Goal: Communication & Community: Answer question/provide support

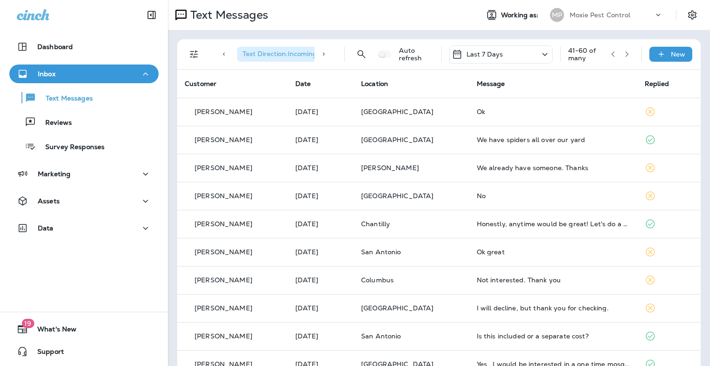
click at [610, 55] on icon "button" at bounding box center [613, 54] width 7 height 7
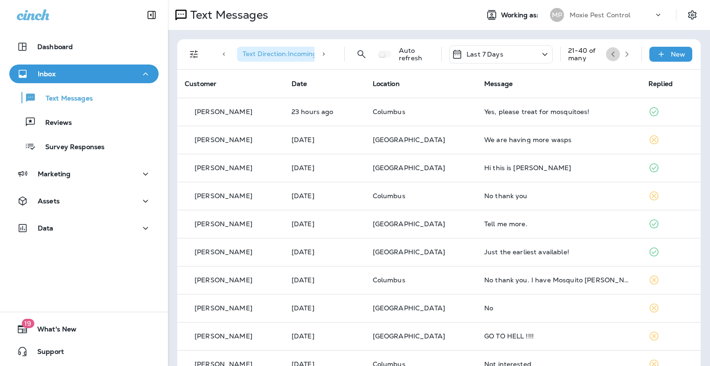
click at [612, 56] on button "button" at bounding box center [613, 54] width 14 height 14
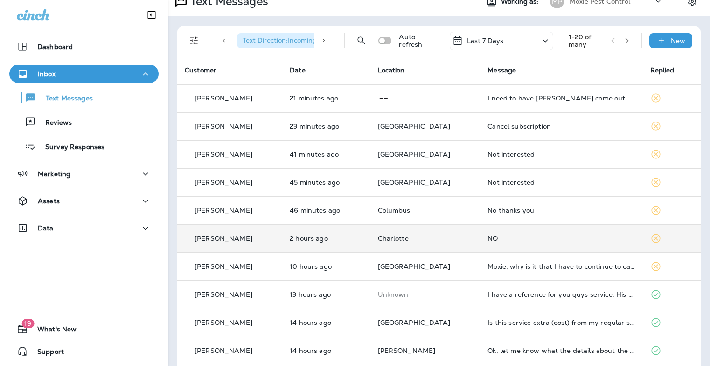
scroll to position [15, 0]
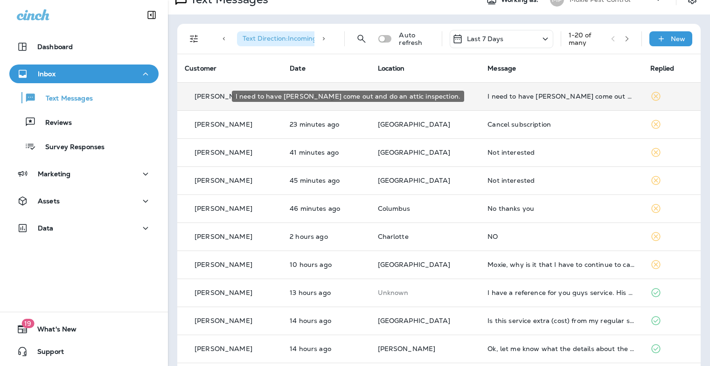
click at [546, 98] on div "I need to have [PERSON_NAME] come out and do an attic inspection." at bounding box center [562, 95] width 148 height 7
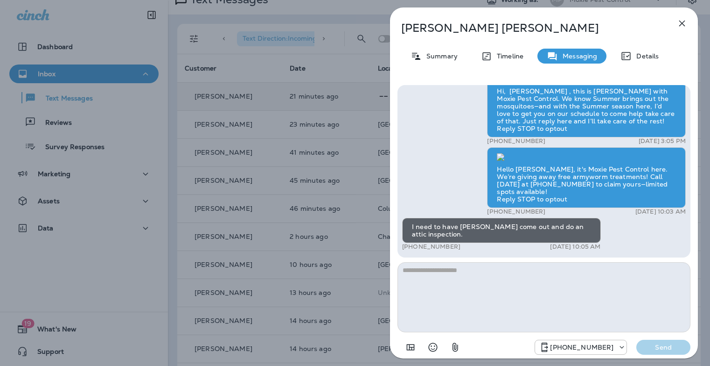
click at [444, 295] on textarea at bounding box center [544, 297] width 293 height 70
type textarea "**********"
click at [682, 350] on p "Send" at bounding box center [663, 347] width 39 height 8
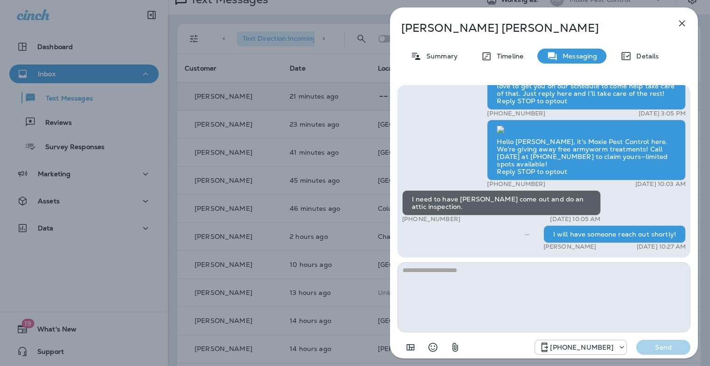
drag, startPoint x: 458, startPoint y: 218, endPoint x: 410, endPoint y: 219, distance: 48.1
click at [410, 219] on div "+1 (817) 691-7092 [DATE] 10:05 AM" at bounding box center [501, 218] width 199 height 7
copy p "[PHONE_NUMBER]"
click at [682, 25] on icon "button" at bounding box center [682, 23] width 11 height 11
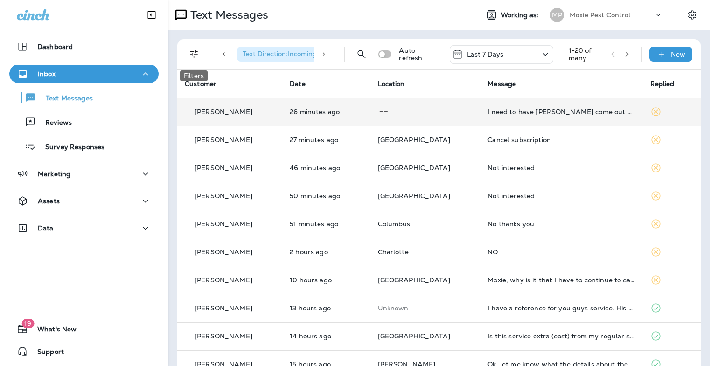
click at [200, 56] on button "Filters" at bounding box center [194, 54] width 19 height 19
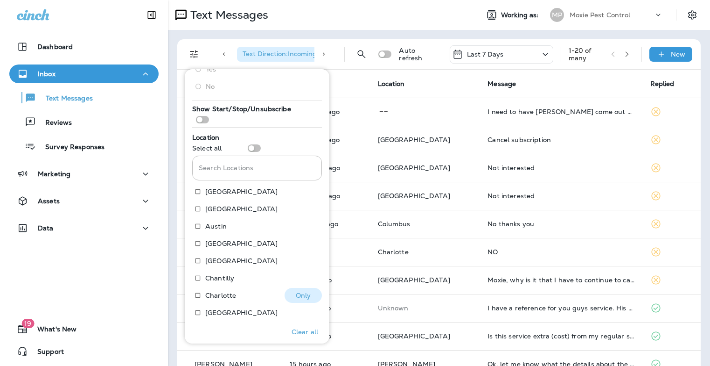
scroll to position [189, 0]
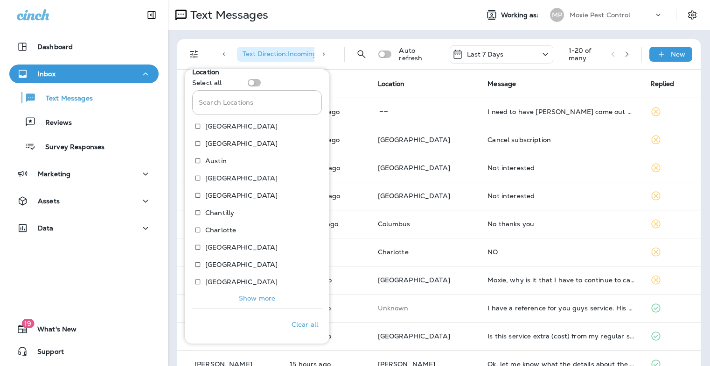
click at [268, 297] on p "Show more" at bounding box center [257, 297] width 36 height 7
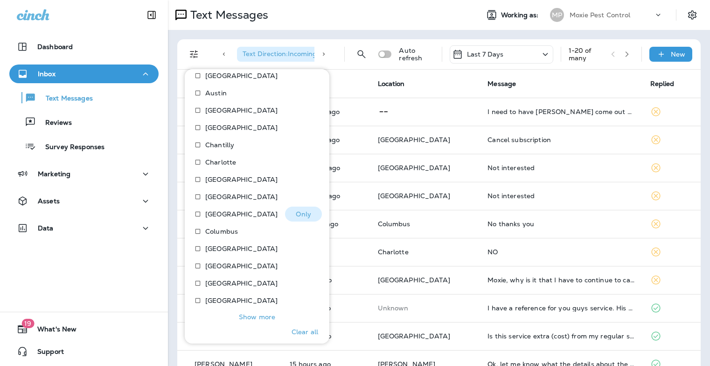
scroll to position [262, 0]
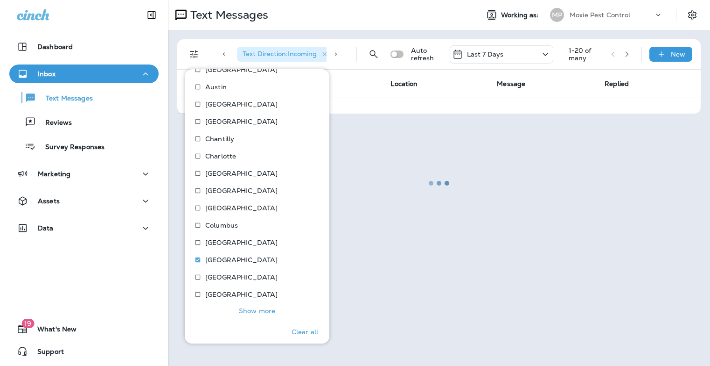
click at [263, 311] on p "Show more" at bounding box center [257, 310] width 36 height 7
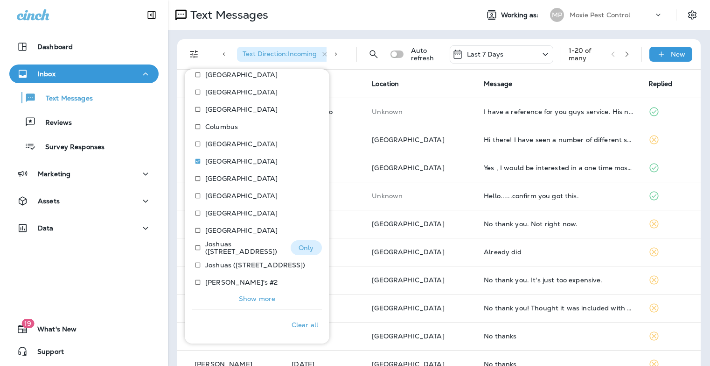
scroll to position [361, 0]
click at [252, 297] on p "Show more" at bounding box center [257, 297] width 36 height 7
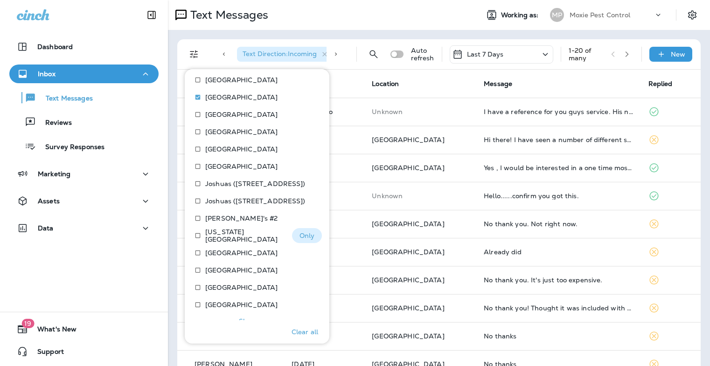
scroll to position [436, 0]
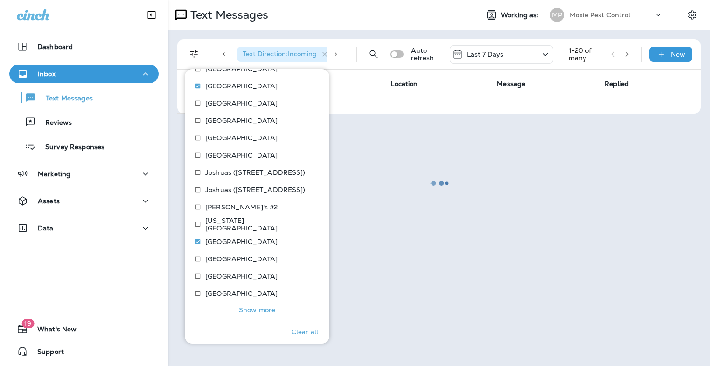
click at [258, 308] on p "Show more" at bounding box center [257, 309] width 36 height 7
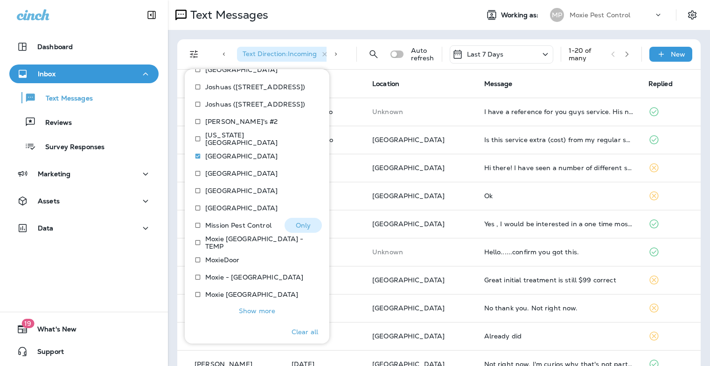
scroll to position [534, 0]
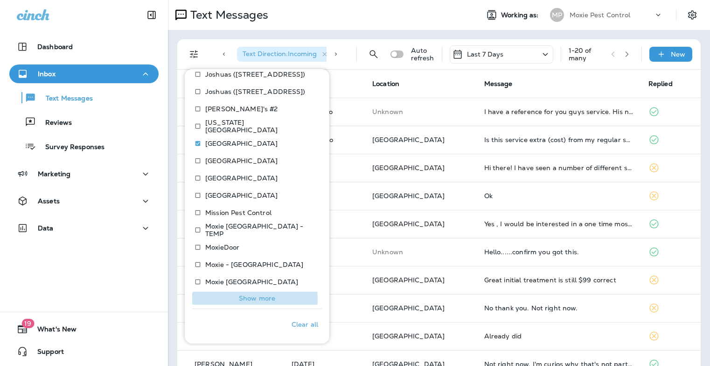
click at [246, 299] on p "Show more" at bounding box center [257, 297] width 36 height 7
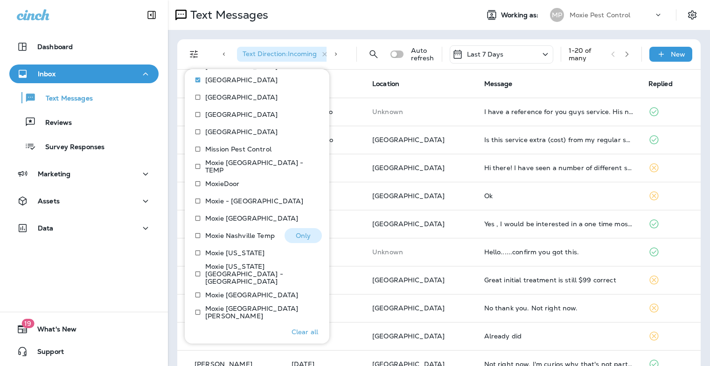
scroll to position [601, 0]
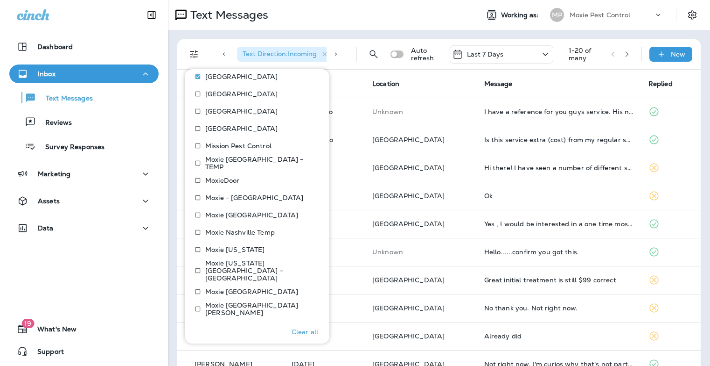
drag, startPoint x: 250, startPoint y: 316, endPoint x: 253, endPoint y: 296, distance: 20.3
click at [250, 321] on p "Show more" at bounding box center [257, 324] width 36 height 7
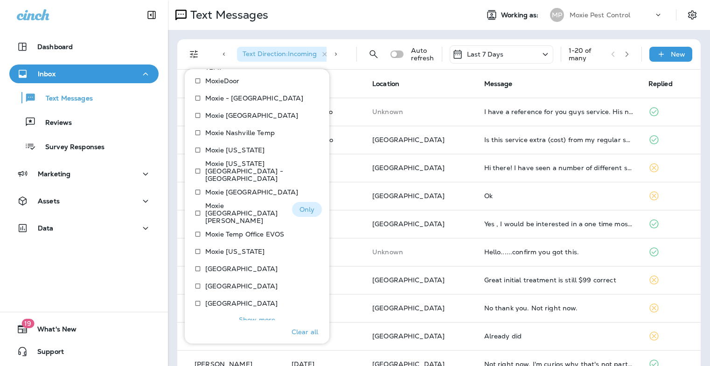
scroll to position [707, 0]
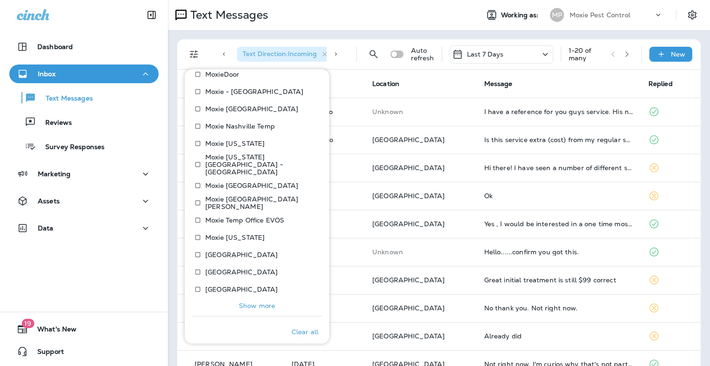
click at [262, 302] on p "Show more" at bounding box center [257, 305] width 36 height 7
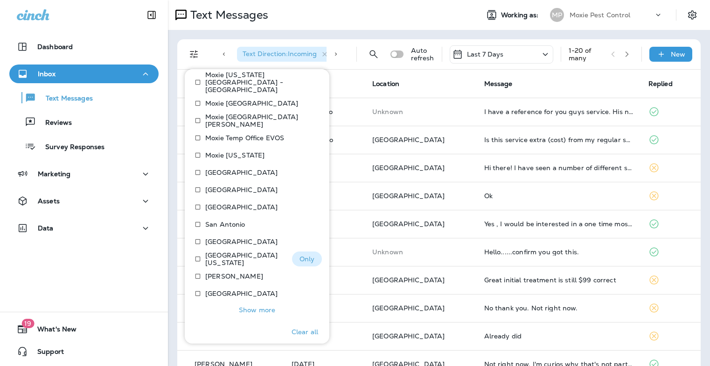
scroll to position [793, 0]
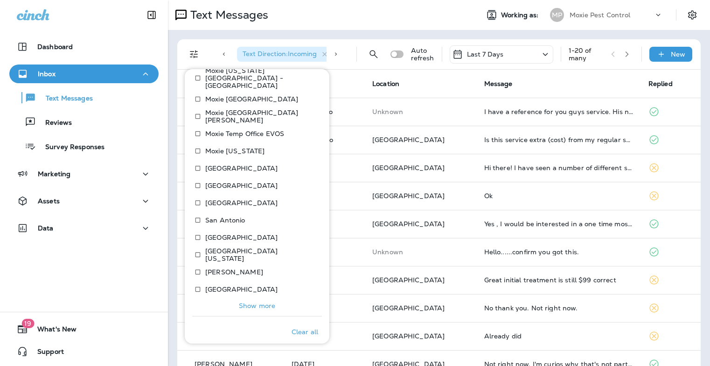
click at [246, 302] on p "Show more" at bounding box center [257, 305] width 36 height 7
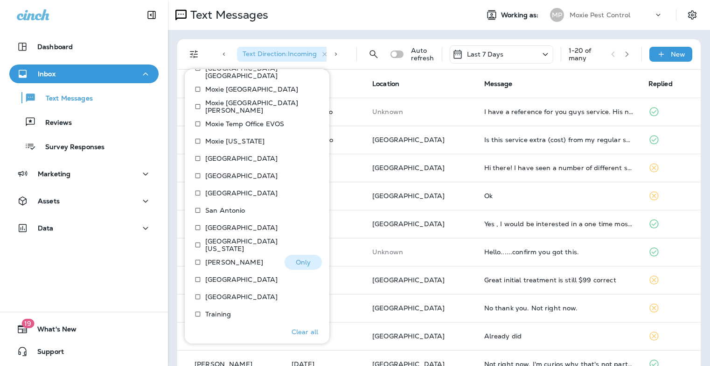
scroll to position [832, 0]
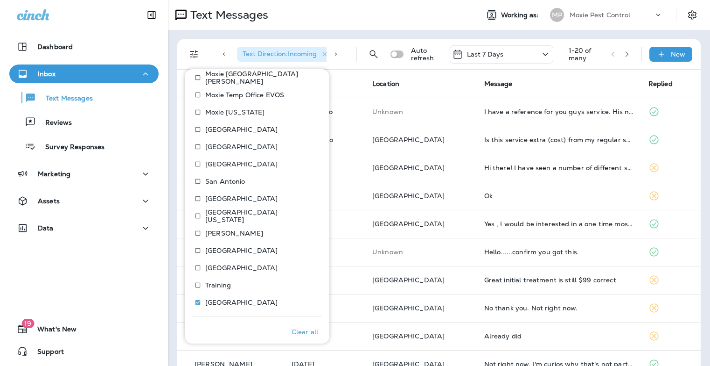
scroll to position [403, 0]
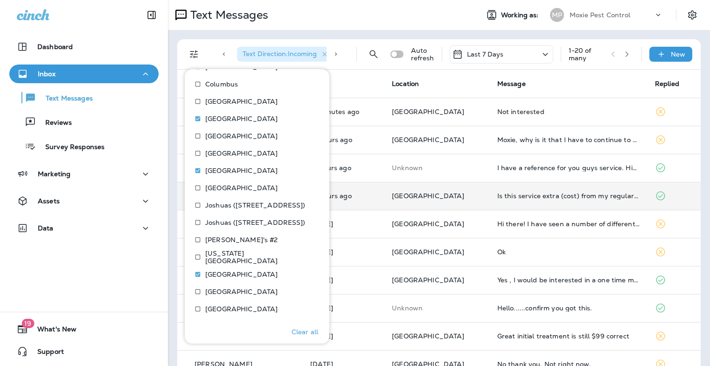
click at [372, 192] on p "14 hours ago" at bounding box center [343, 195] width 67 height 7
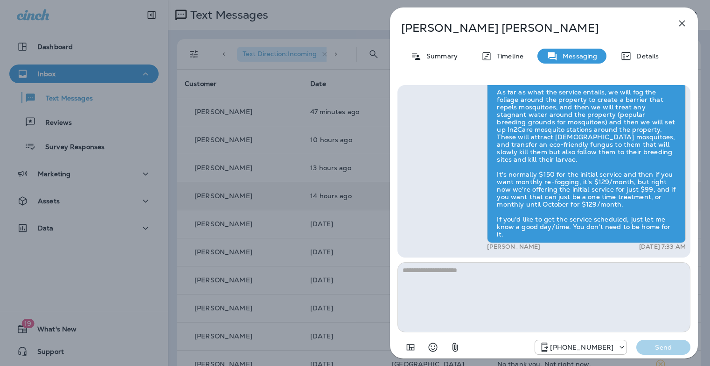
click at [681, 25] on icon "button" at bounding box center [682, 23] width 11 height 11
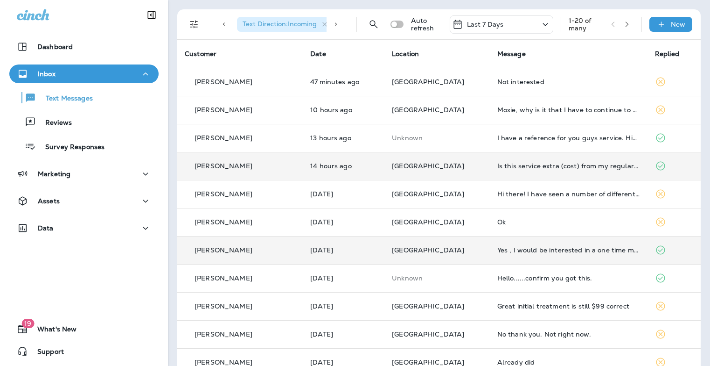
scroll to position [35, 0]
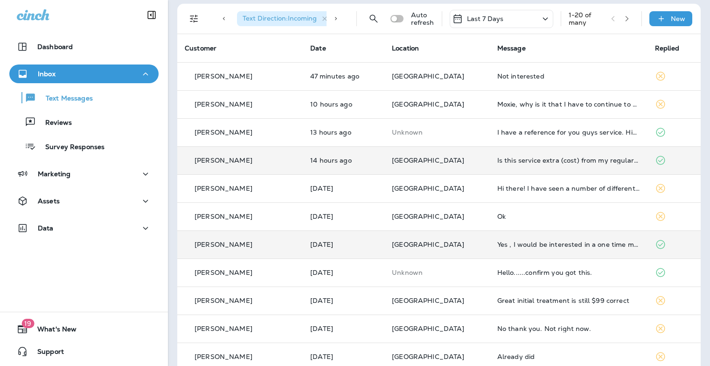
click at [498, 247] on div "Yes , I would be interested in a one time mosquito service" at bounding box center [569, 243] width 143 height 7
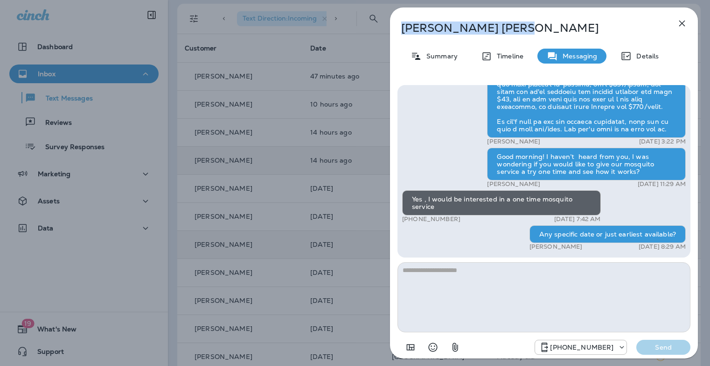
drag, startPoint x: 478, startPoint y: 28, endPoint x: 402, endPoint y: 30, distance: 76.1
click at [402, 30] on p "[PERSON_NAME]" at bounding box center [528, 27] width 255 height 13
copy p "[PERSON_NAME]"
click at [484, 288] on textarea at bounding box center [544, 297] width 293 height 70
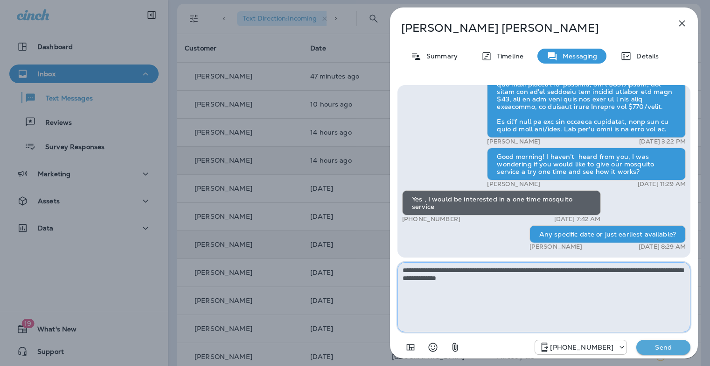
type textarea "**********"
click at [401, 338] on button "Add in a premade template" at bounding box center [410, 347] width 19 height 19
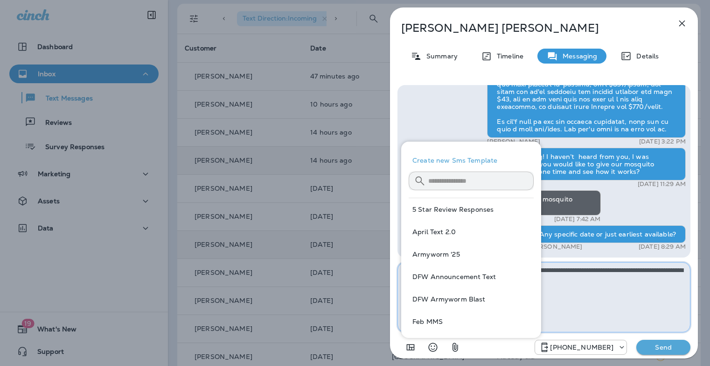
drag, startPoint x: 603, startPoint y: 284, endPoint x: 614, endPoint y: 353, distance: 69.5
click at [603, 284] on textarea "**********" at bounding box center [544, 297] width 293 height 70
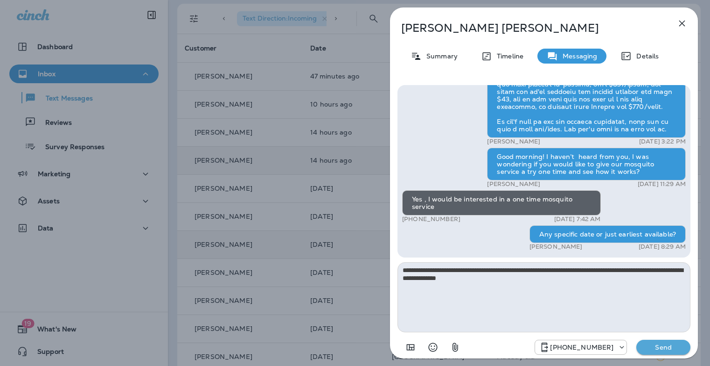
click at [648, 341] on button "Send" at bounding box center [664, 346] width 54 height 15
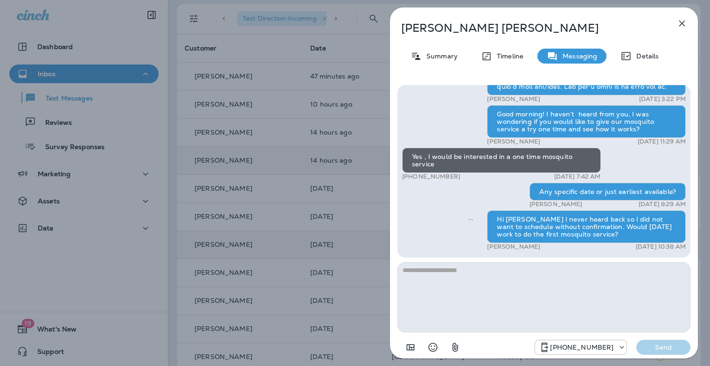
click at [256, 231] on div "[PERSON_NAME] Summary Timeline Messaging Details Hi, [PERSON_NAME] , this is [P…" at bounding box center [355, 183] width 710 height 366
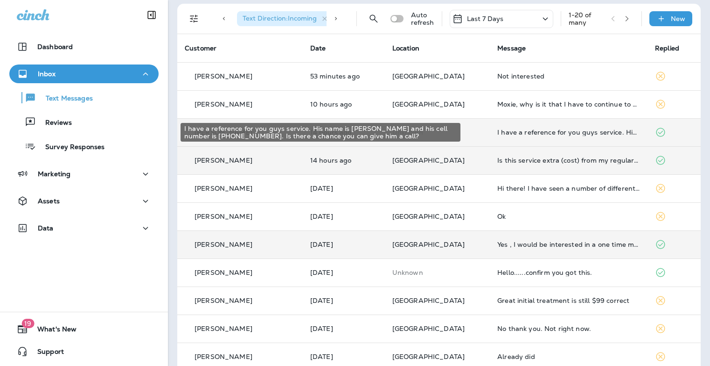
click at [521, 132] on div "I have a reference for you guys service. His name is [PERSON_NAME] and his cell…" at bounding box center [569, 131] width 143 height 7
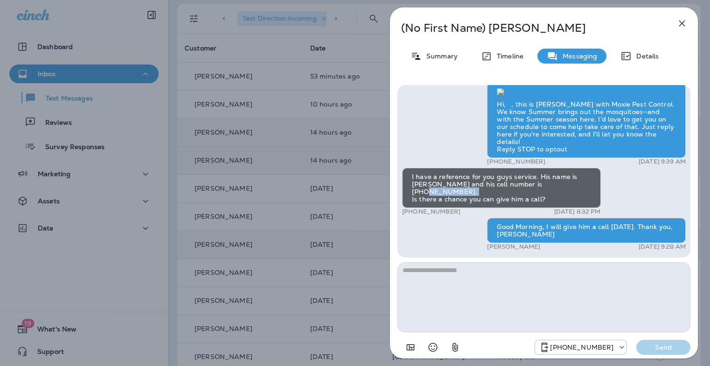
drag, startPoint x: 539, startPoint y: 191, endPoint x: 580, endPoint y: 190, distance: 41.1
click at [580, 190] on div "I have a reference for you guys service. His name is [PERSON_NAME] and his cell…" at bounding box center [501, 188] width 199 height 40
copy div "[PHONE_NUMBER]"
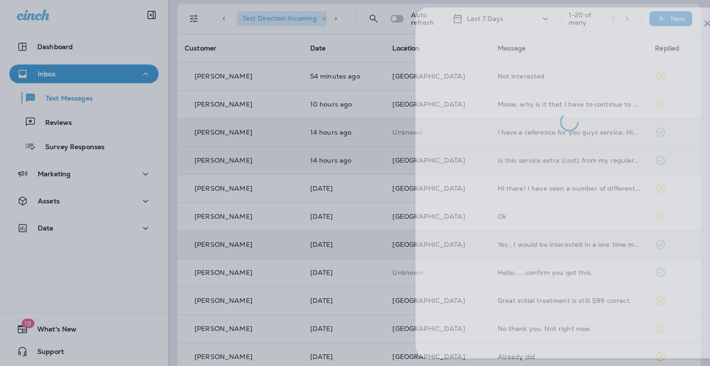
click at [288, 135] on div at bounding box center [380, 183] width 710 height 366
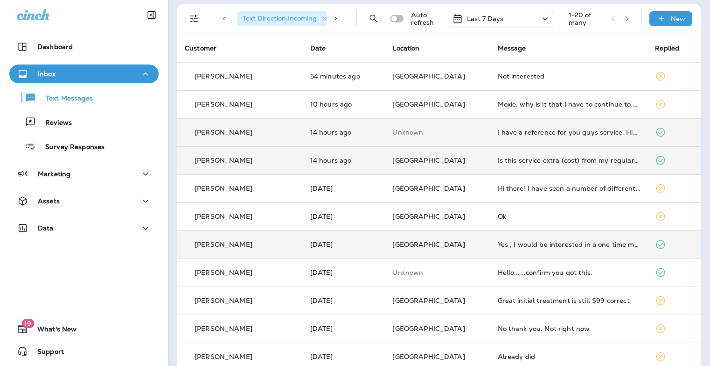
click at [493, 136] on td "I have a reference for you guys service. His name is [PERSON_NAME] and his cell…" at bounding box center [570, 132] width 158 height 28
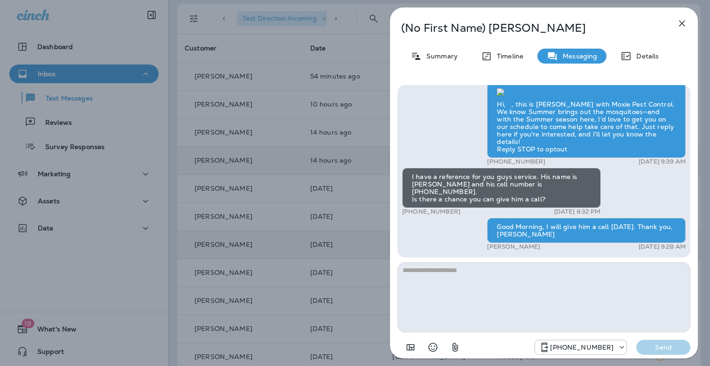
click at [681, 24] on icon "button" at bounding box center [683, 24] width 6 height 6
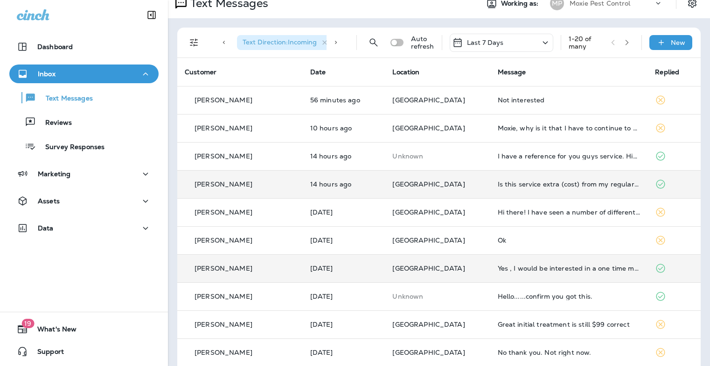
scroll to position [14, 0]
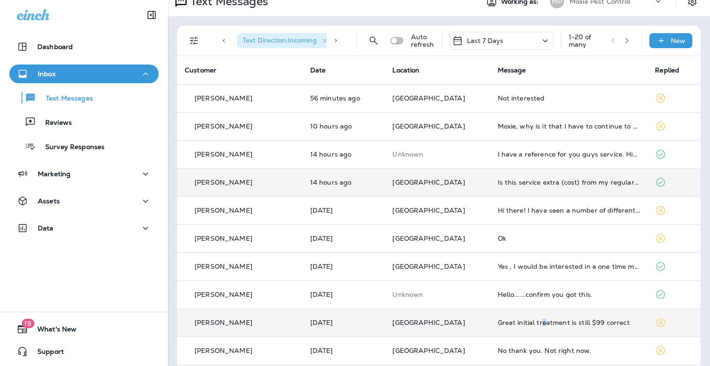
click at [511, 322] on div "Great initial treatment is still $99 correct" at bounding box center [569, 321] width 143 height 7
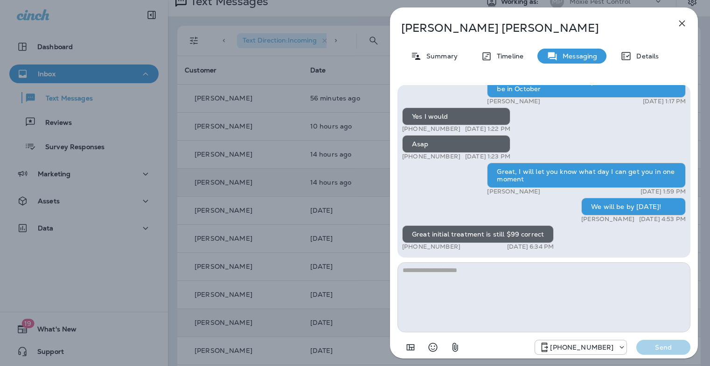
click at [503, 274] on textarea at bounding box center [544, 297] width 293 height 70
click at [367, 218] on div "[PERSON_NAME] Summary Timeline Messaging Details Hi, [PERSON_NAME] , this is [P…" at bounding box center [355, 183] width 710 height 366
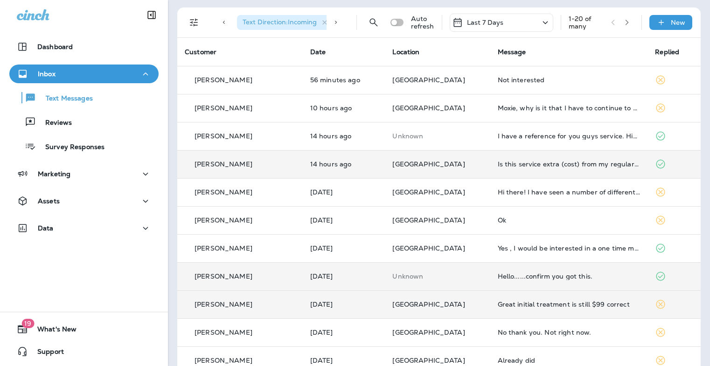
scroll to position [42, 0]
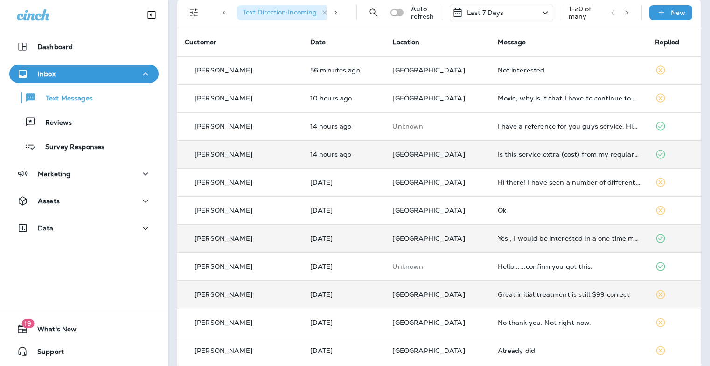
click at [517, 246] on td "Yes , I would be interested in a one time mosquito service" at bounding box center [570, 238] width 158 height 28
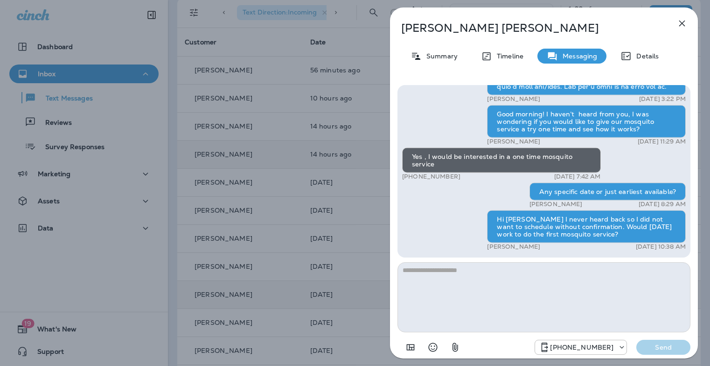
click at [336, 236] on div "[PERSON_NAME] Summary Timeline Messaging Details Hi, [PERSON_NAME] , this is [P…" at bounding box center [355, 183] width 710 height 366
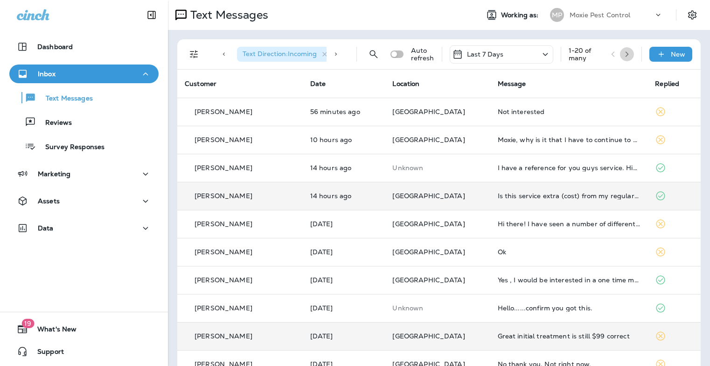
click at [624, 57] on icon "button" at bounding box center [627, 54] width 7 height 7
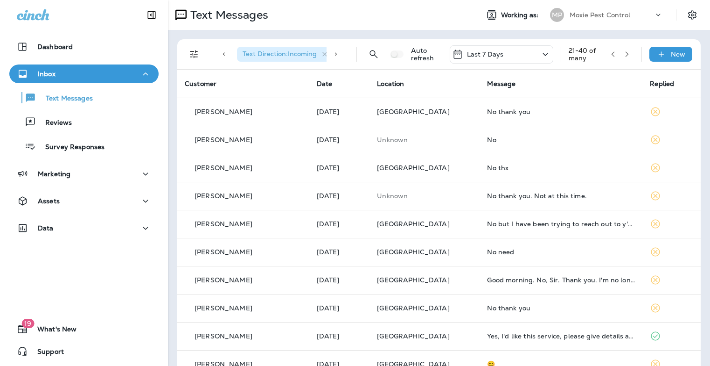
click at [629, 56] on div "Text Direction : Incoming Location : [GEOGRAPHIC_DATA] +3 Auto refresh Last 7 D…" at bounding box center [441, 54] width 513 height 30
click at [626, 56] on icon "button" at bounding box center [627, 54] width 3 height 6
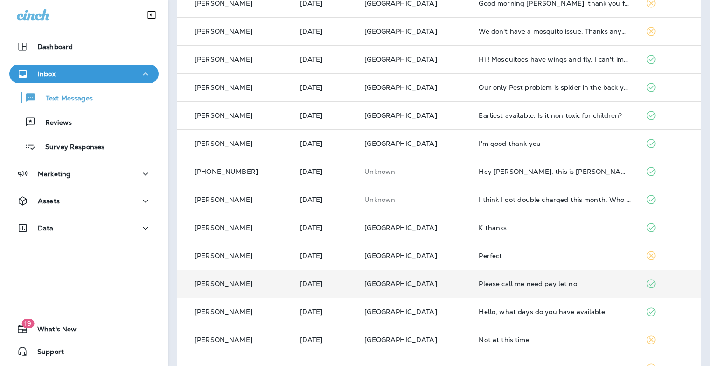
scroll to position [274, 0]
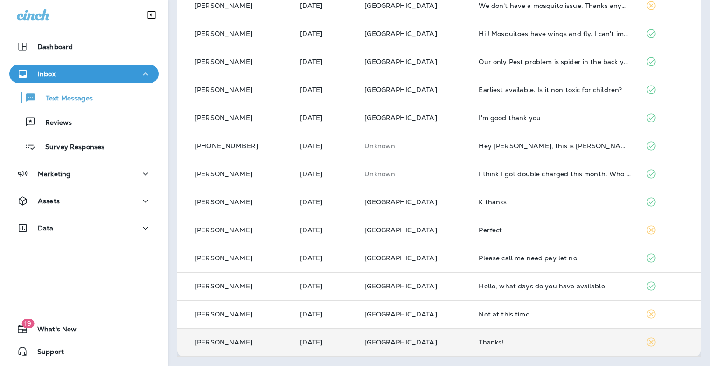
click at [488, 347] on td "Thanks!" at bounding box center [554, 342] width 167 height 28
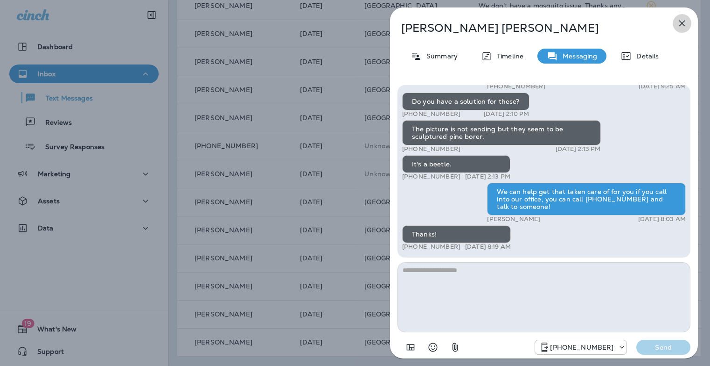
click at [679, 27] on icon "button" at bounding box center [682, 23] width 11 height 11
